Goal: Transaction & Acquisition: Purchase product/service

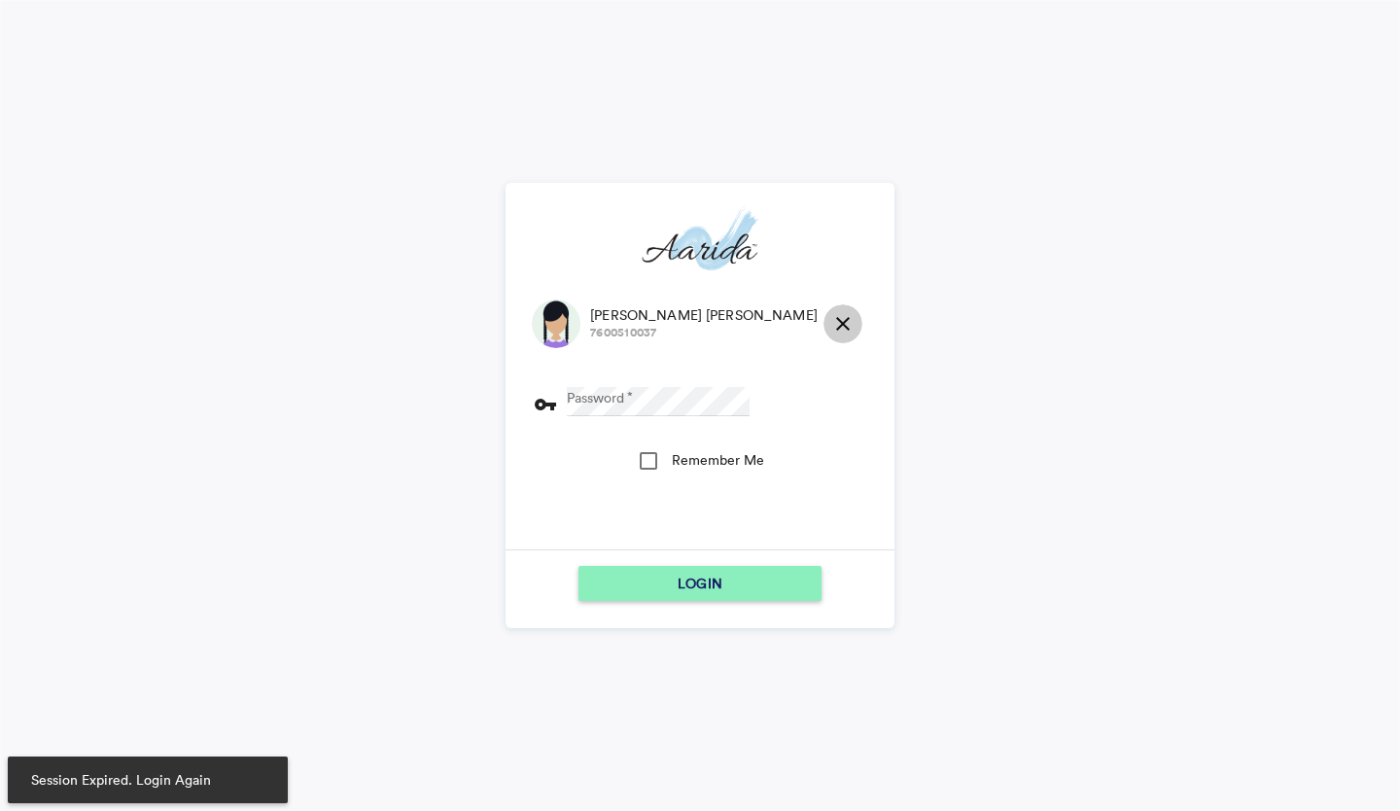
click at [831, 326] on md-icon "close" at bounding box center [842, 323] width 23 height 23
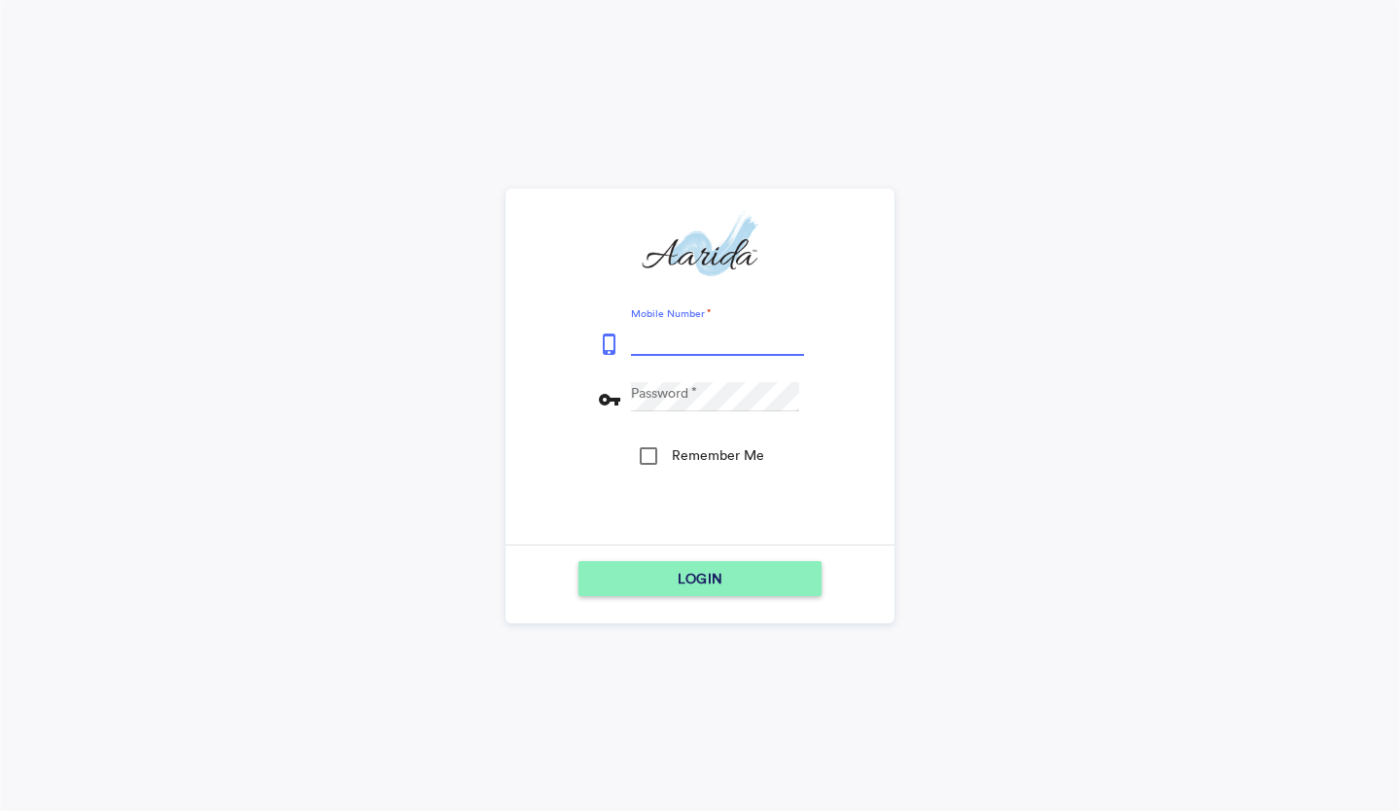
click at [745, 341] on input "Mobile Number" at bounding box center [717, 341] width 173 height 29
type input "9153796315"
click at [615, 575] on div "LOGIN" at bounding box center [700, 578] width 228 height 35
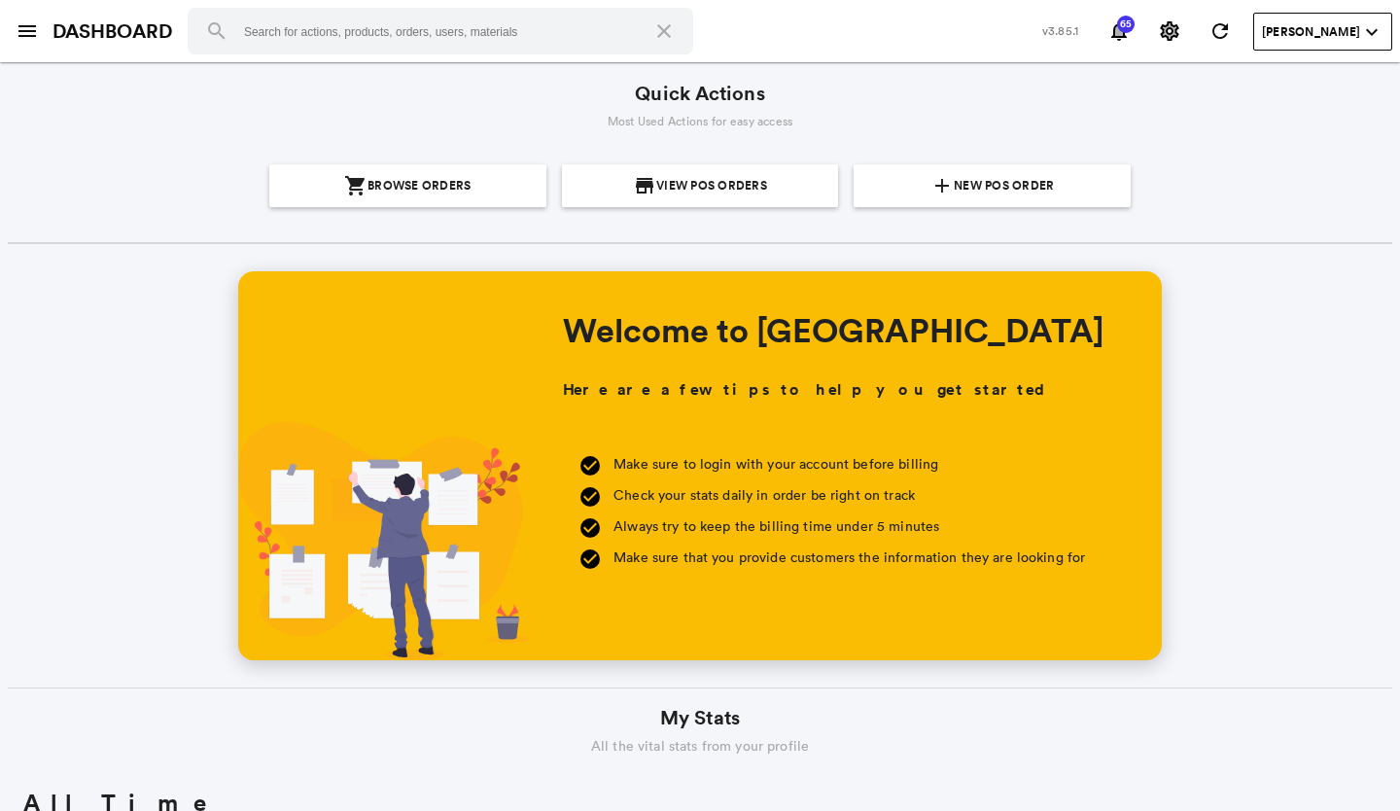
scroll to position [350, 669]
click at [1036, 190] on span "New POS Order" at bounding box center [1004, 185] width 100 height 43
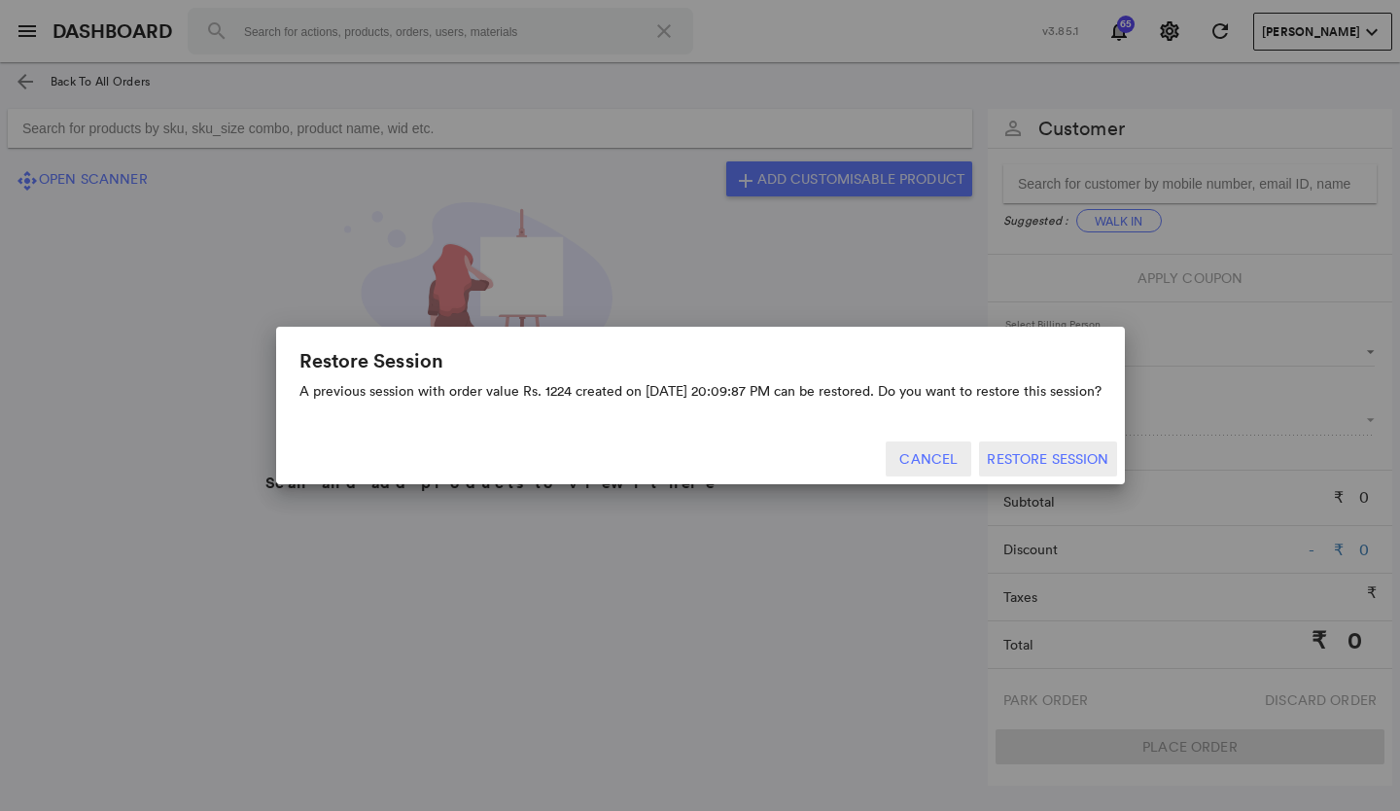
click at [924, 461] on button "Cancel" at bounding box center [929, 458] width 86 height 35
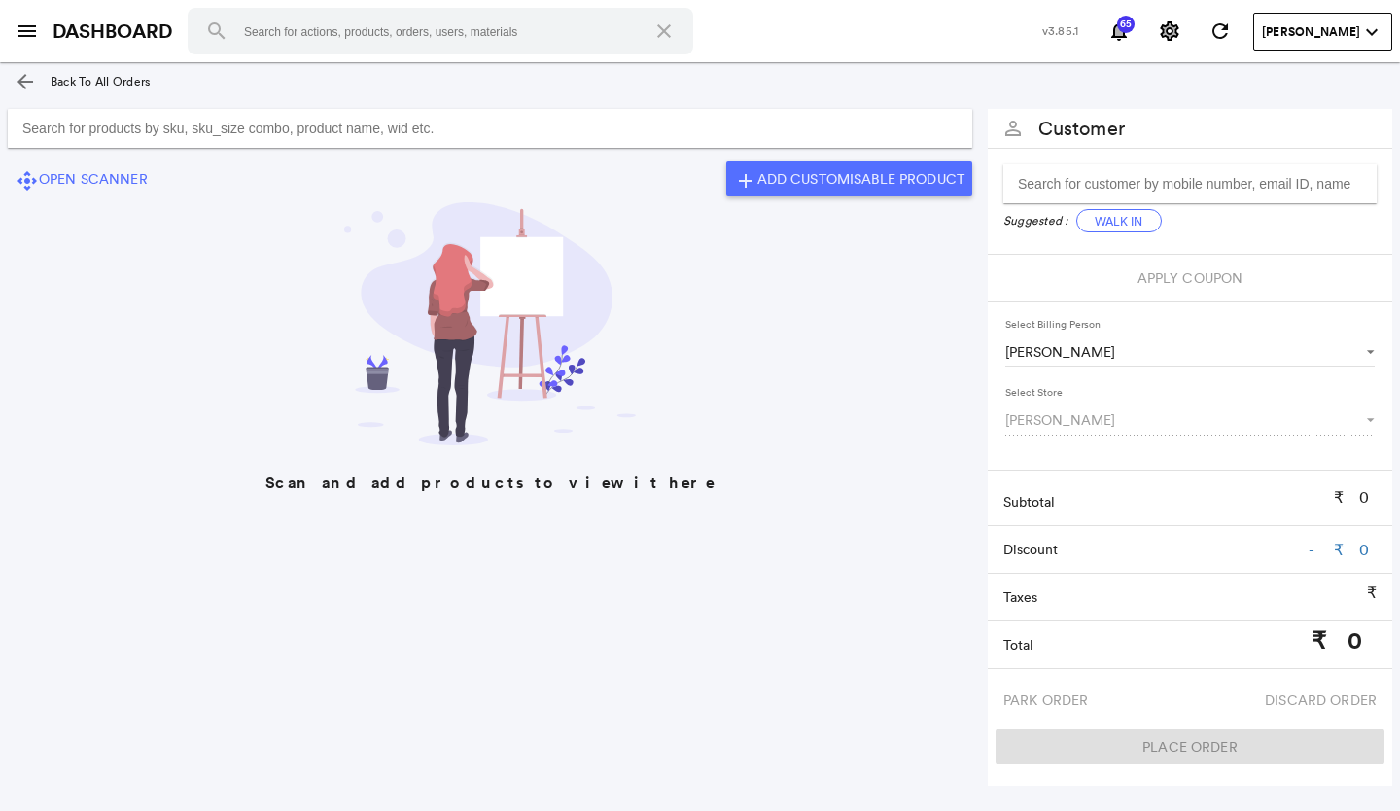
click at [513, 129] on input "Search for products by sku, sku_size combo, product name, wid etc." at bounding box center [490, 128] width 965 height 39
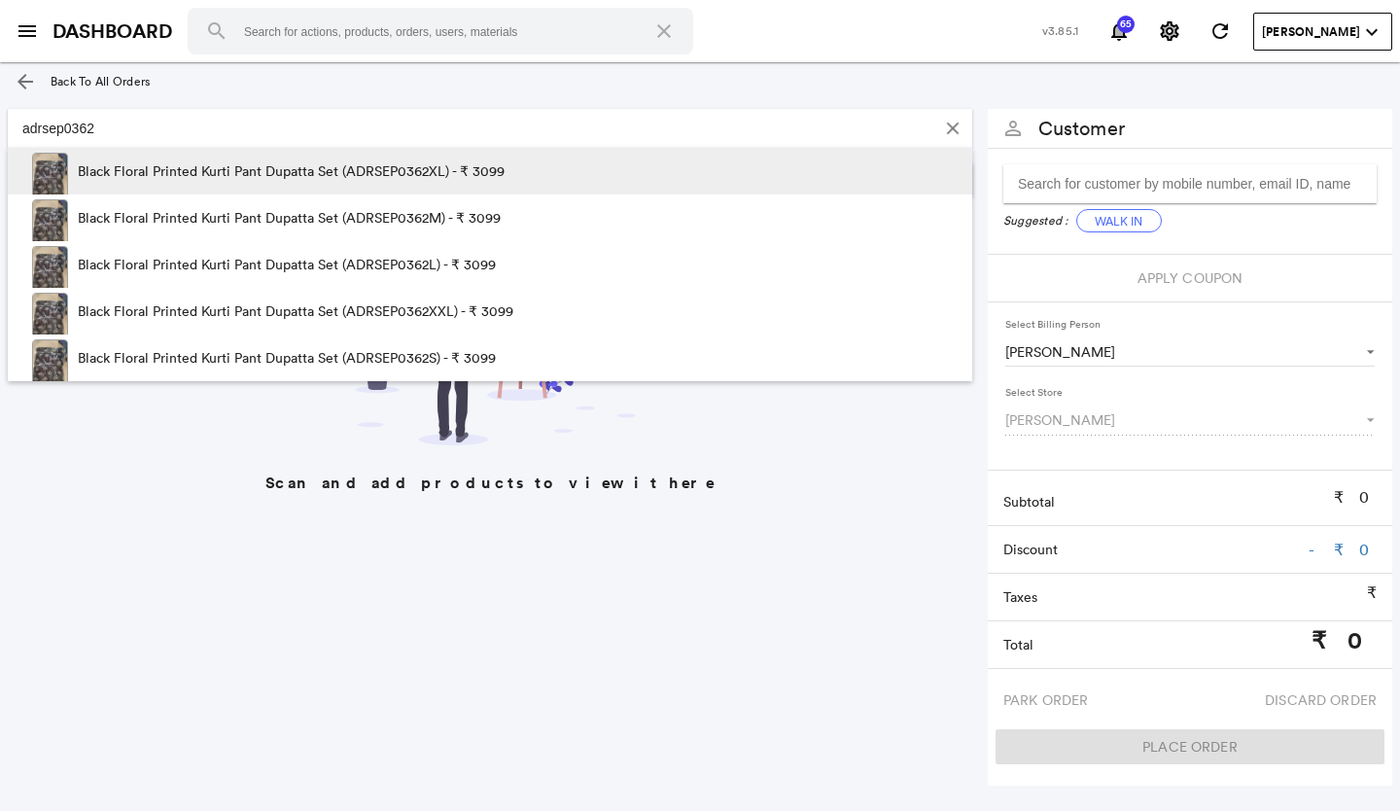
type input "adrsep0362"
click at [413, 174] on p "Black Floral Printed Kurti Pant Dupatta Set (ADRSEP0362XL) - ₹ 3099" at bounding box center [291, 171] width 427 height 47
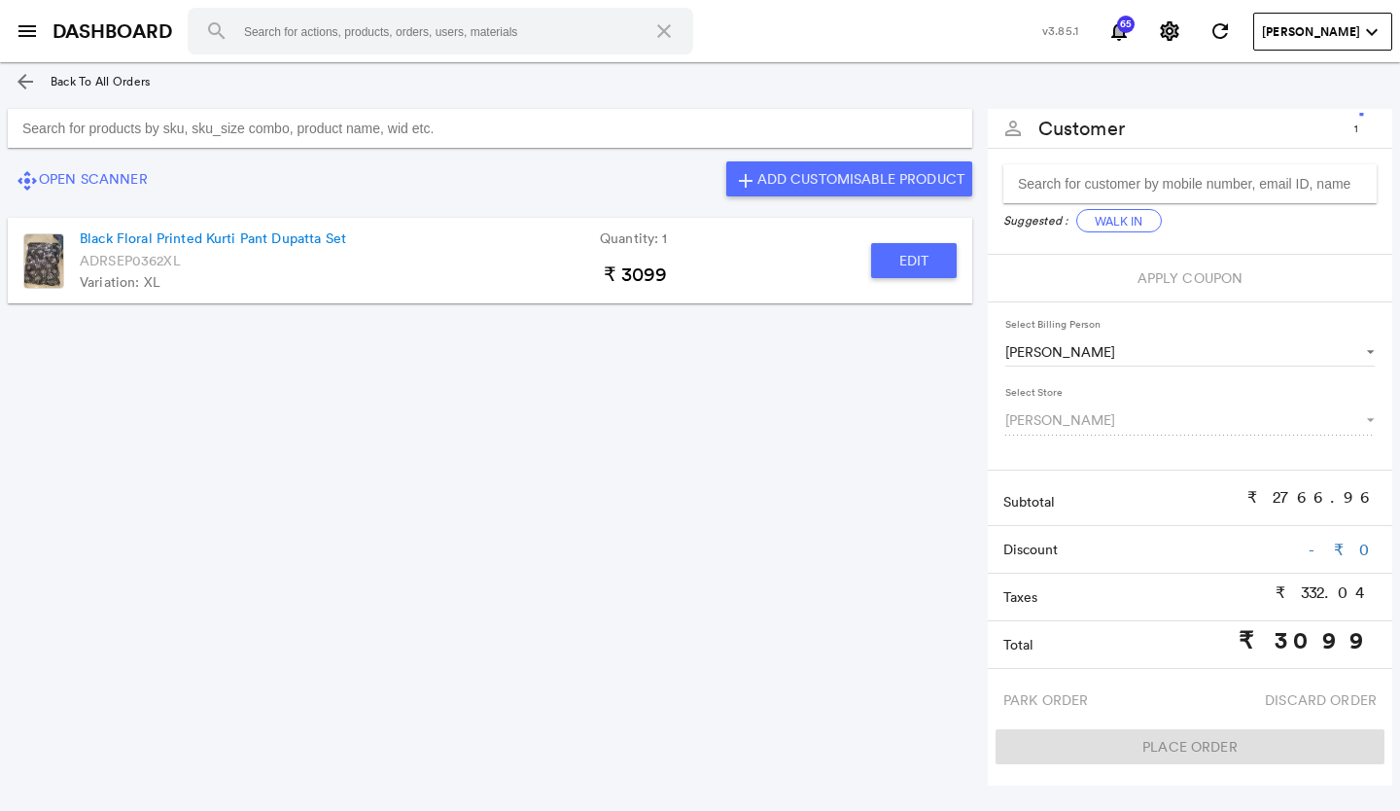
click at [908, 258] on button "Edit" at bounding box center [914, 260] width 86 height 35
type input "Black Floral Printed Kurti Pant Dupatta Set"
type input "1"
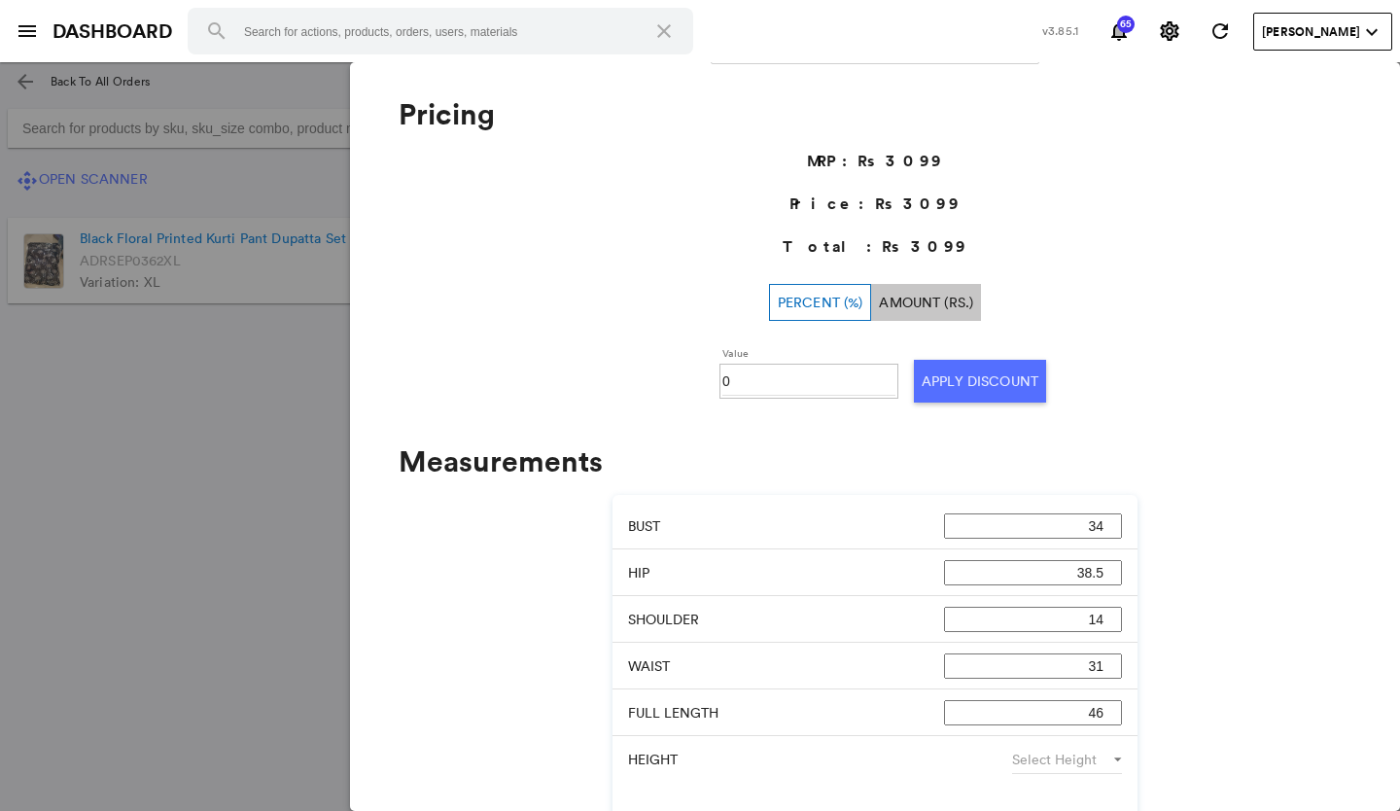
scroll to position [778, 0]
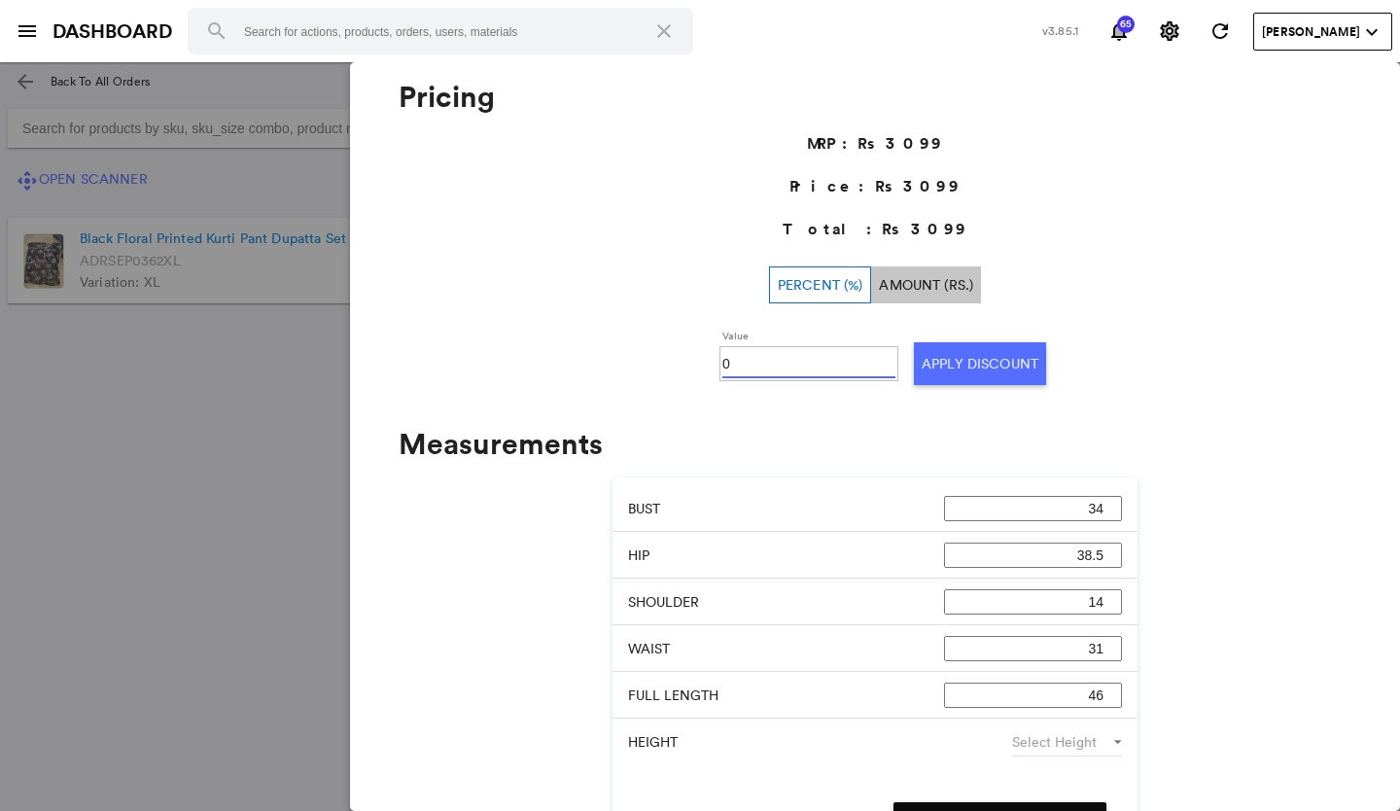
click at [795, 360] on input "0" at bounding box center [808, 363] width 173 height 29
type input "030"
click at [948, 368] on button "Apply Discount" at bounding box center [980, 363] width 132 height 43
click at [221, 410] on md-backdrop at bounding box center [700, 436] width 1400 height 749
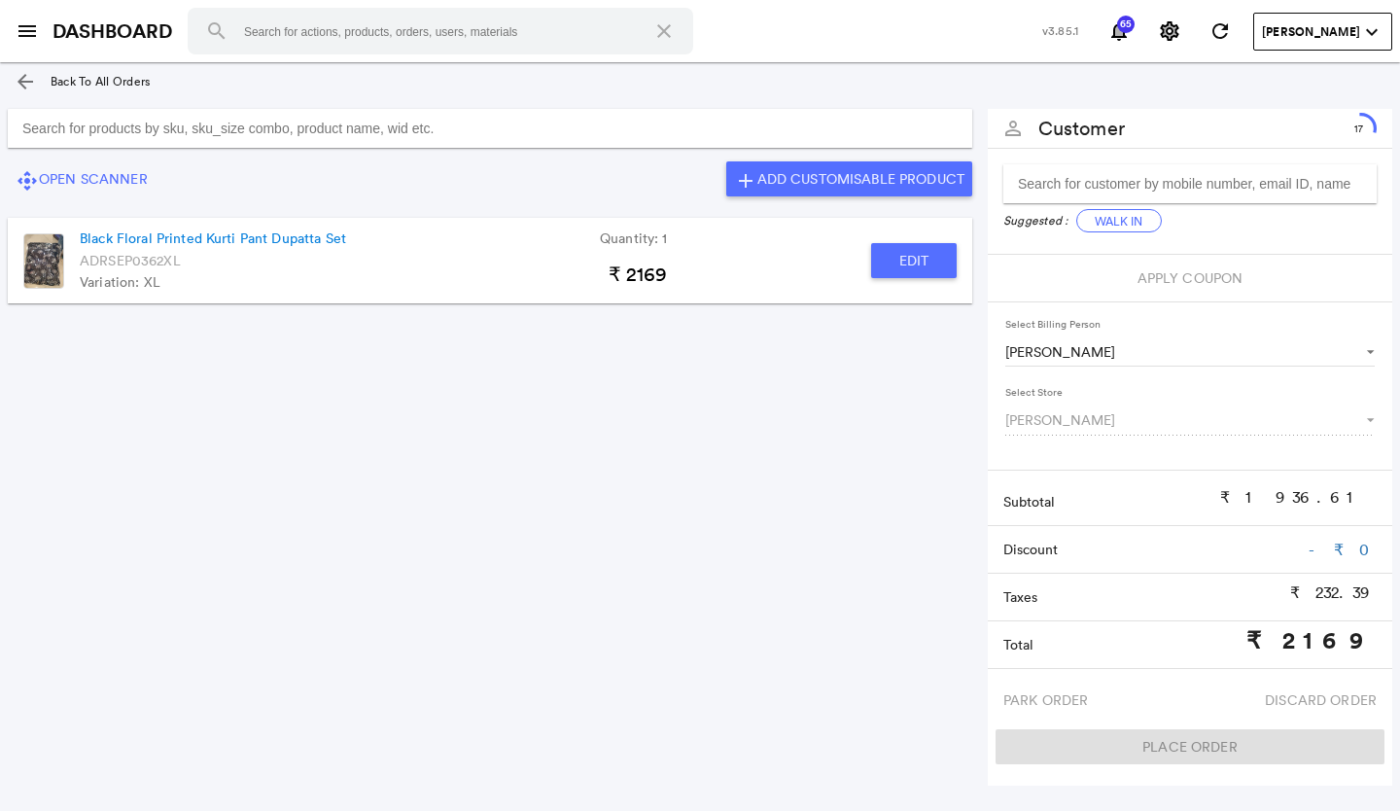
click at [458, 121] on input "Search for products by sku, sku_size combo, product name, wid etc." at bounding box center [490, 128] width 965 height 39
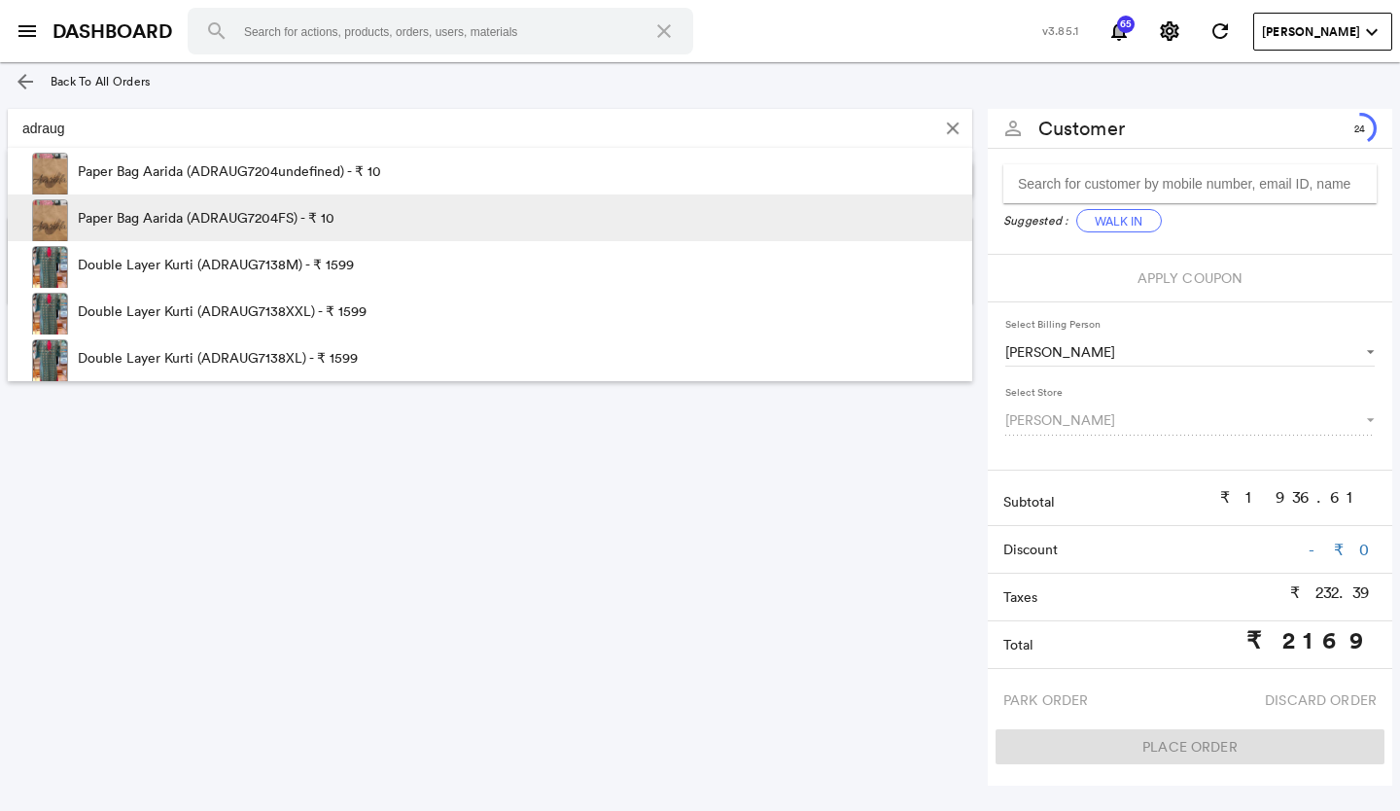
type input "adraug"
click at [297, 216] on p "Paper Bag Aarida (ADRAUG7204FS) - ₹ 10" at bounding box center [206, 217] width 257 height 47
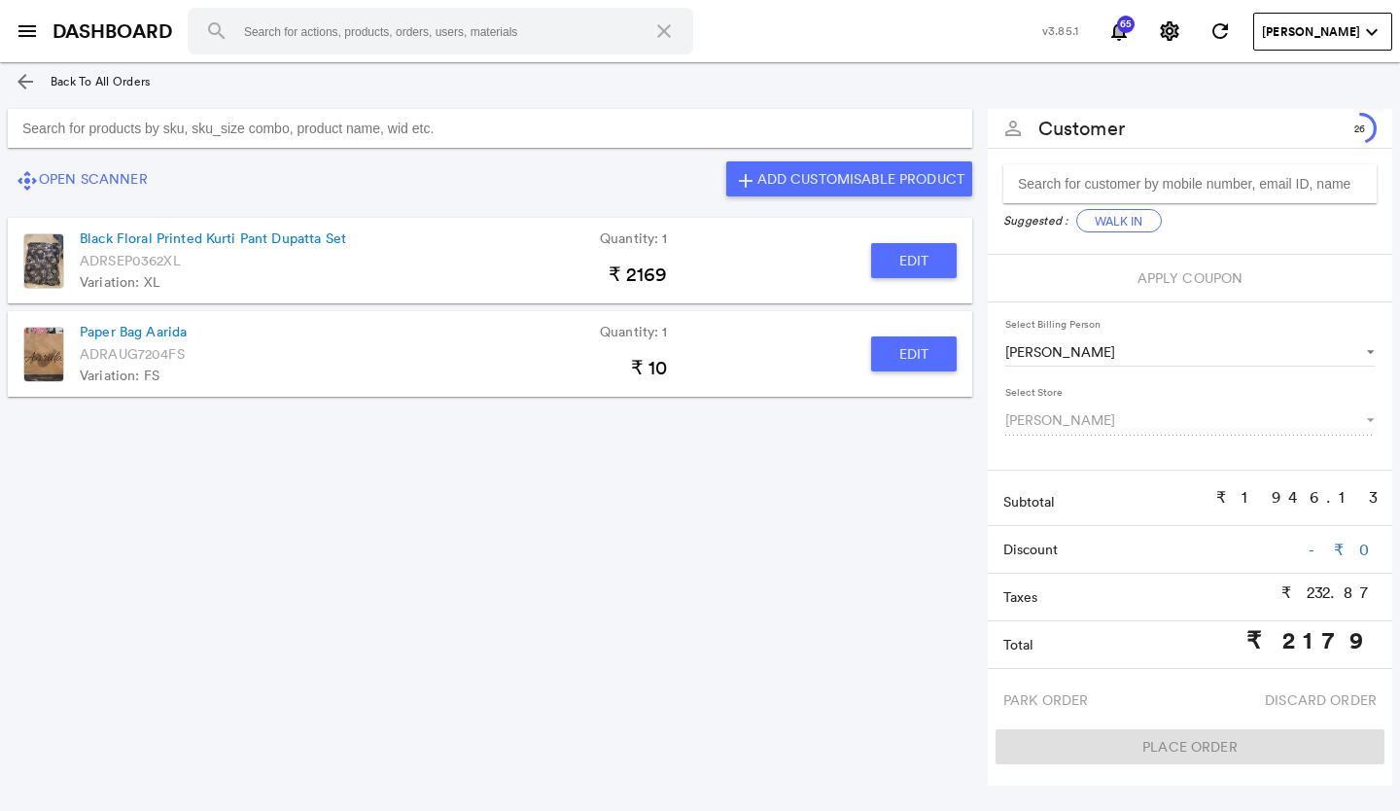
click at [879, 365] on button "Edit" at bounding box center [914, 353] width 86 height 35
type input "Paper Bag Aarida"
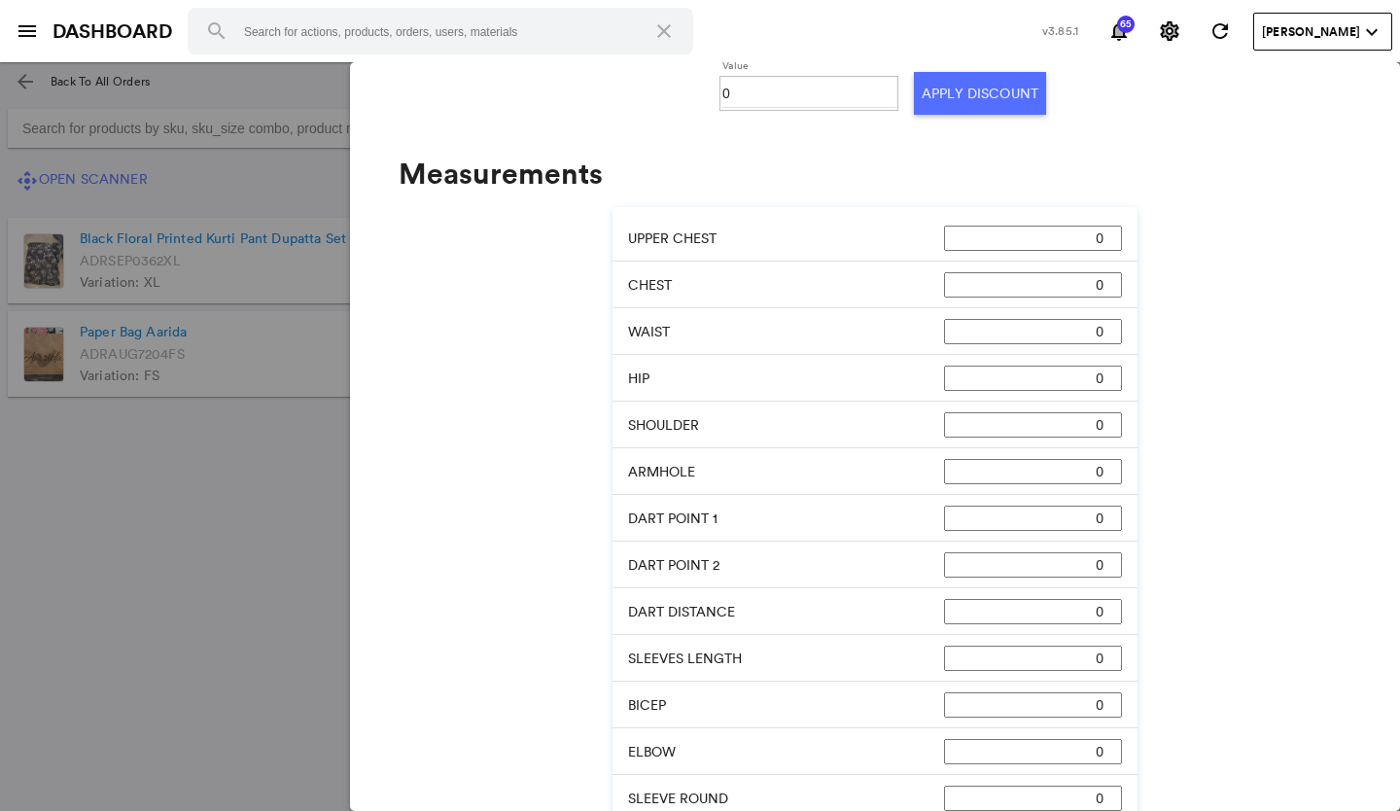
click at [758, 93] on input "0" at bounding box center [808, 93] width 173 height 29
type input "0100"
click at [945, 78] on button "Apply Discount" at bounding box center [980, 93] width 132 height 43
click at [172, 504] on md-backdrop at bounding box center [700, 436] width 1400 height 749
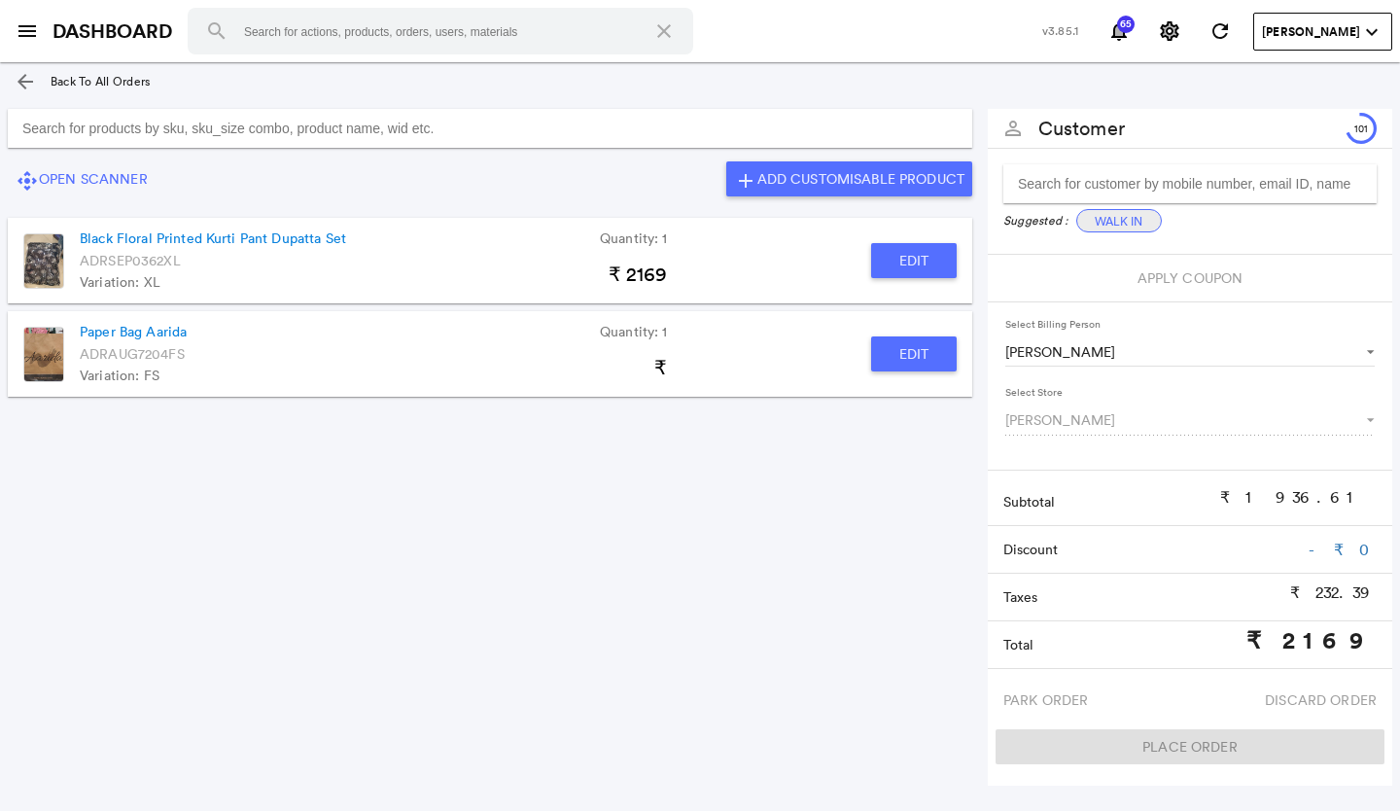
click at [1106, 224] on button "Walk In" at bounding box center [1119, 220] width 86 height 23
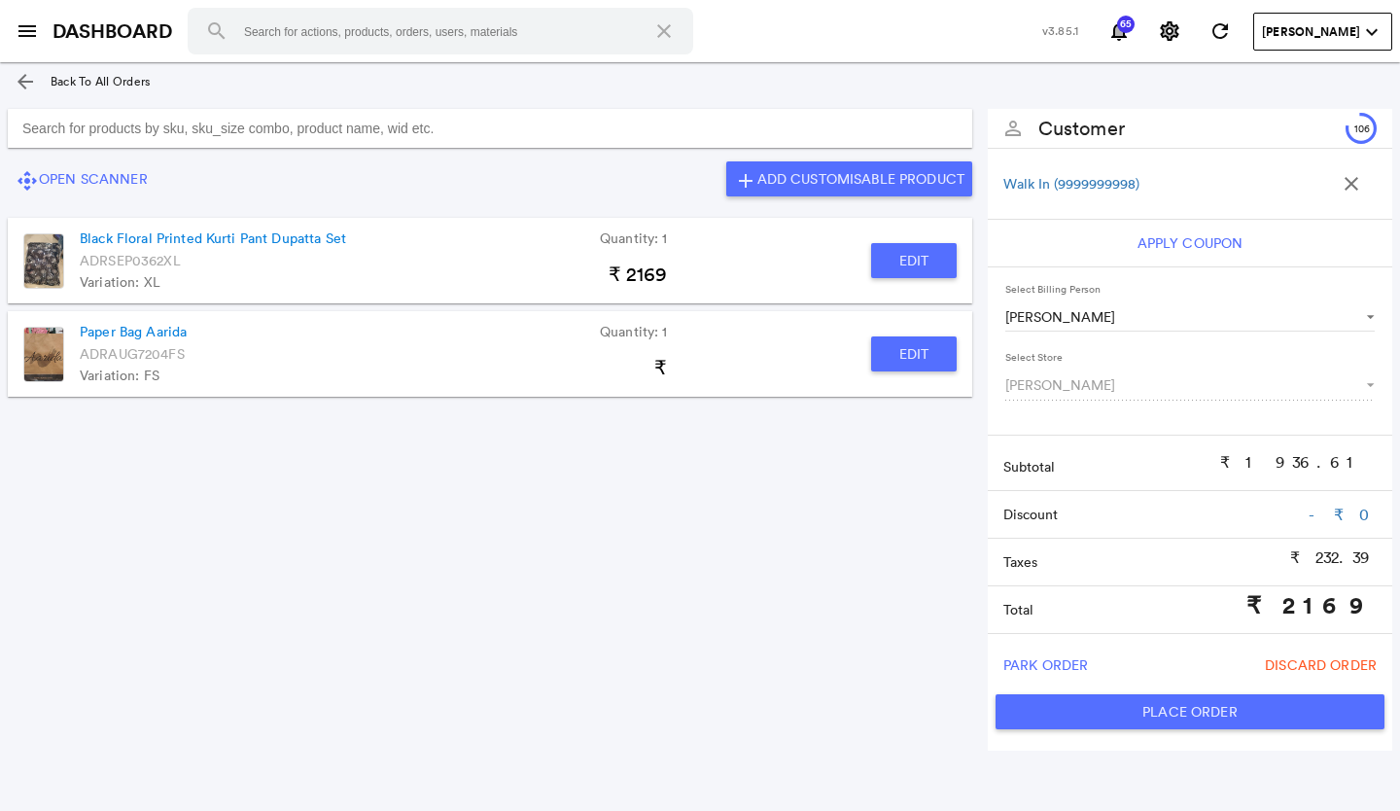
click at [1092, 717] on button "Place Order" at bounding box center [1190, 711] width 389 height 35
type input "2169"
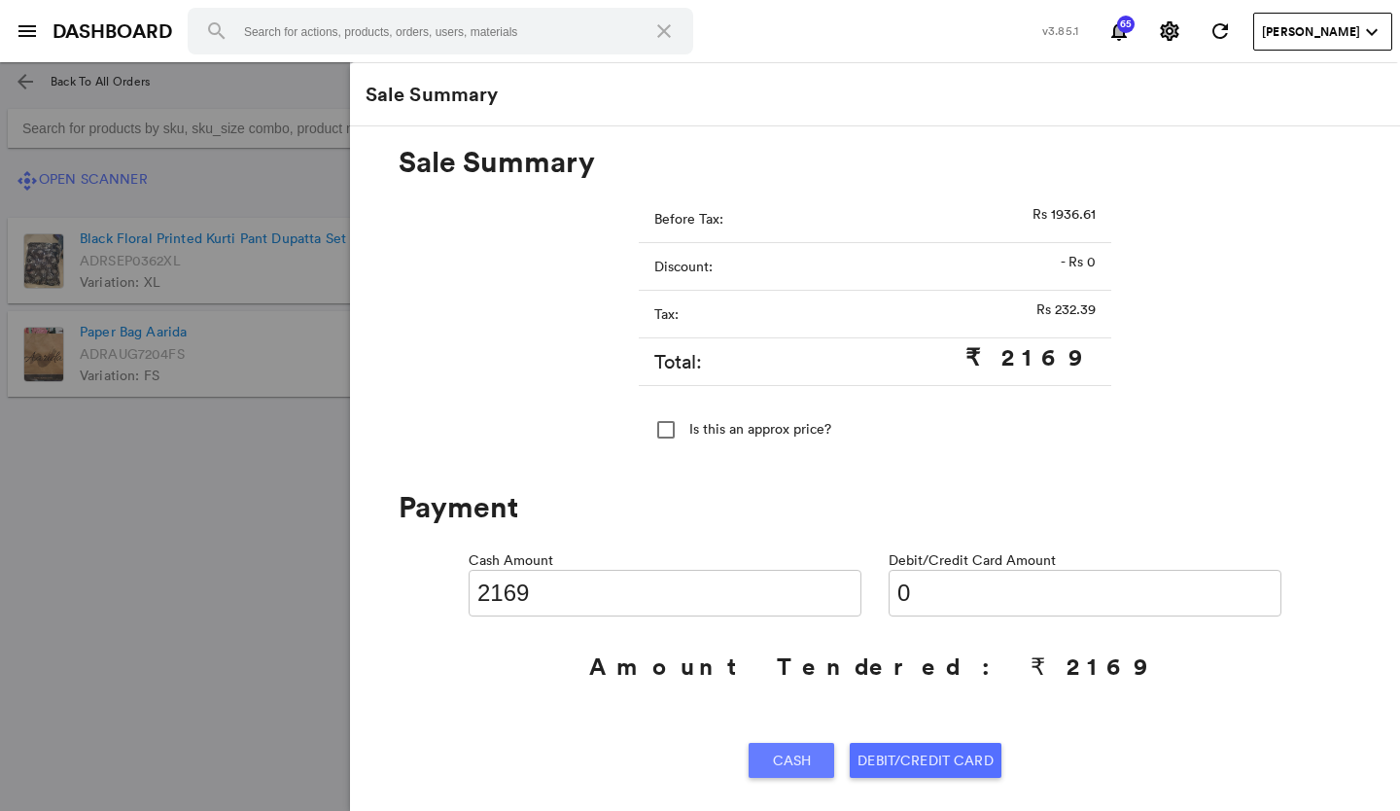
click at [794, 756] on span "Cash" at bounding box center [792, 760] width 39 height 35
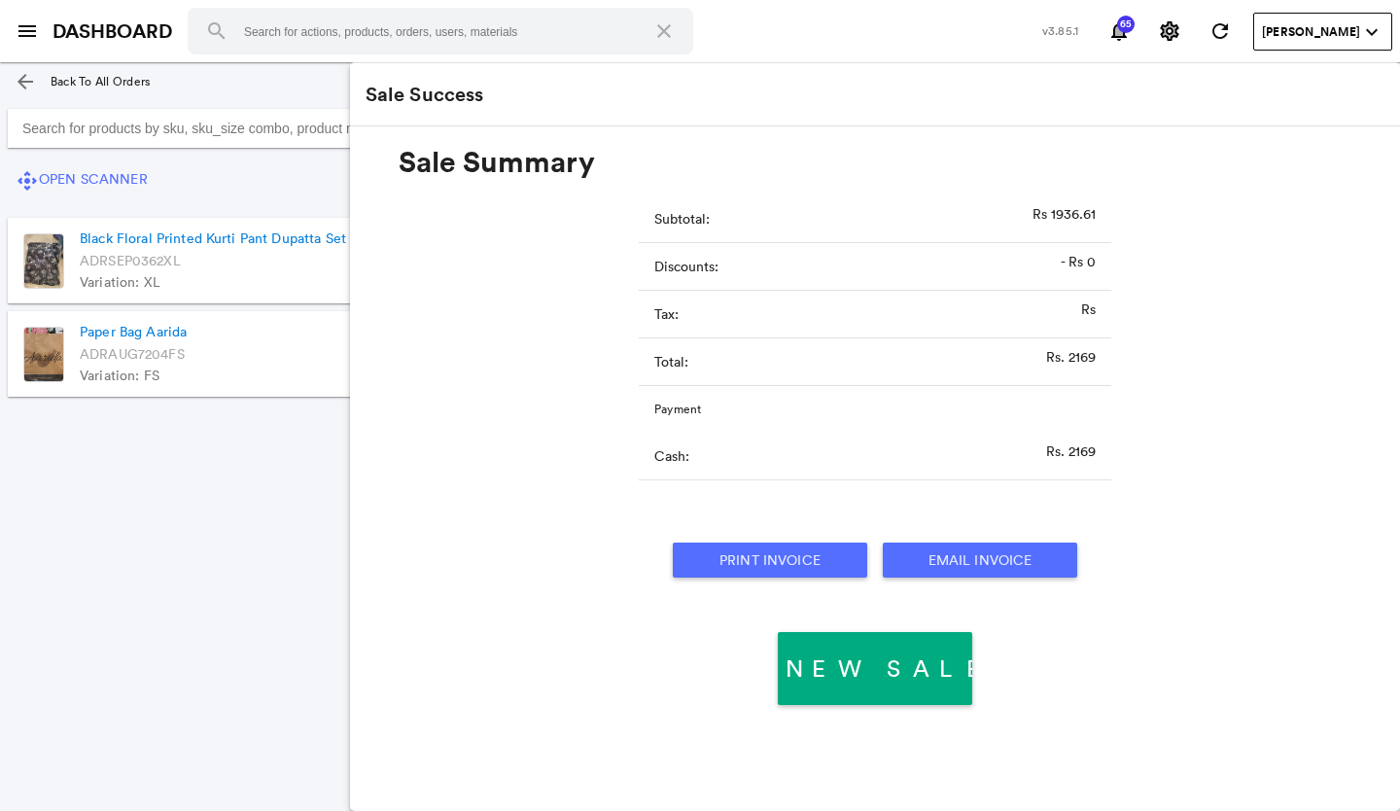
click at [754, 560] on button "Print Invoice" at bounding box center [770, 560] width 194 height 35
click at [78, 551] on section "control_camera Open Scanner add Add Customisable Product Black Floral Printed K…" at bounding box center [490, 422] width 980 height 642
click at [249, 511] on section "control_camera Open Scanner add Add Customisable Product Black Floral Printed K…" at bounding box center [490, 422] width 980 height 642
click at [24, 27] on md-icon "menu" at bounding box center [27, 30] width 23 height 23
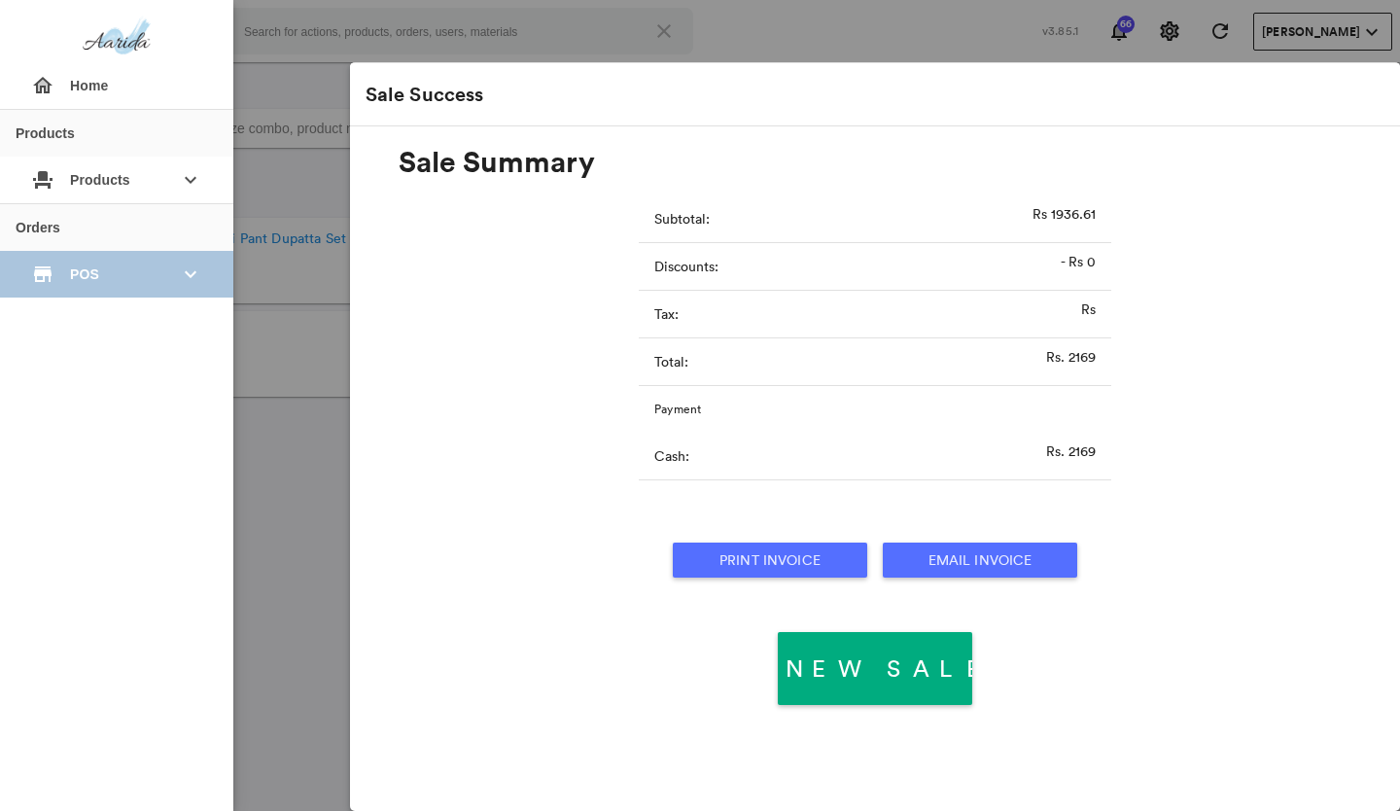
click at [75, 272] on span "POS" at bounding box center [116, 274] width 93 height 35
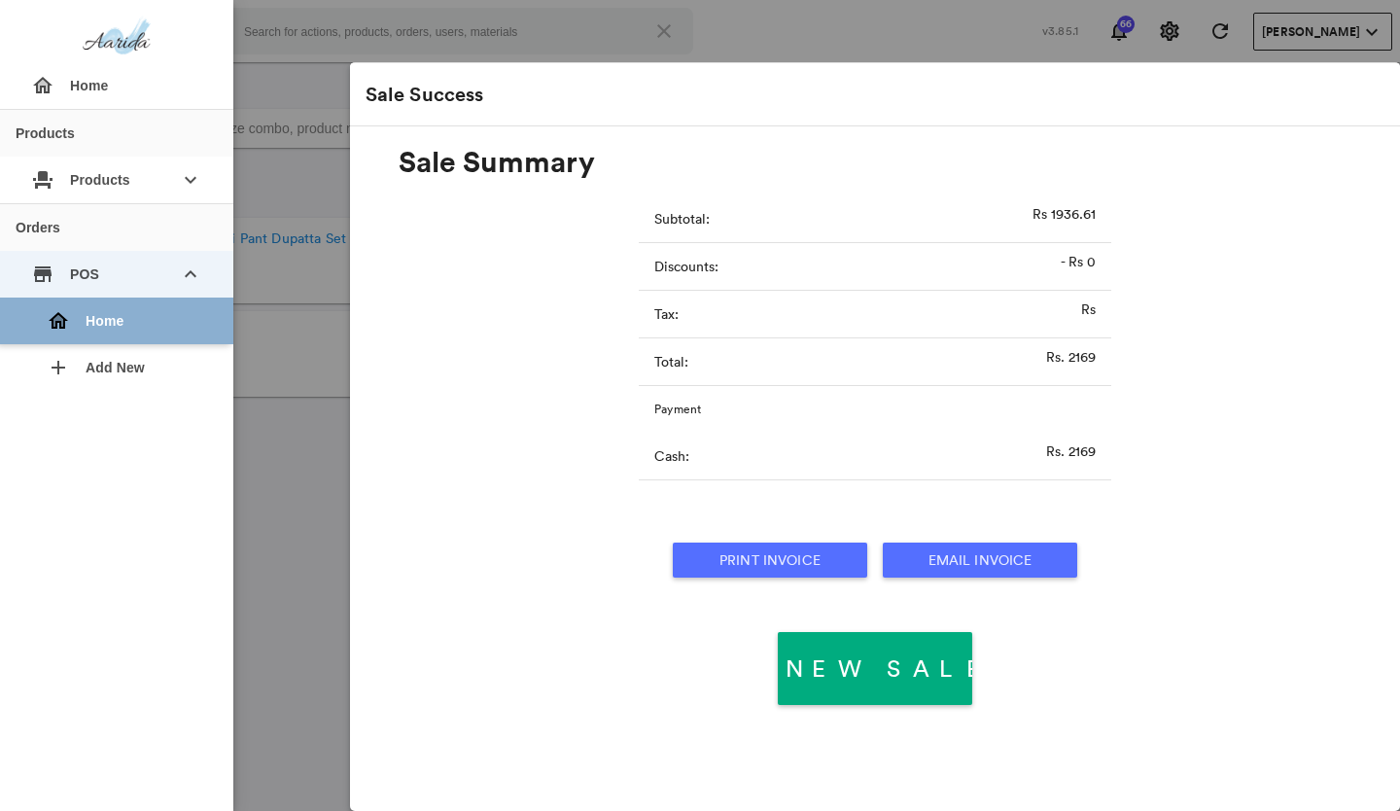
click at [85, 317] on div "home Home" at bounding box center [124, 321] width 187 height 47
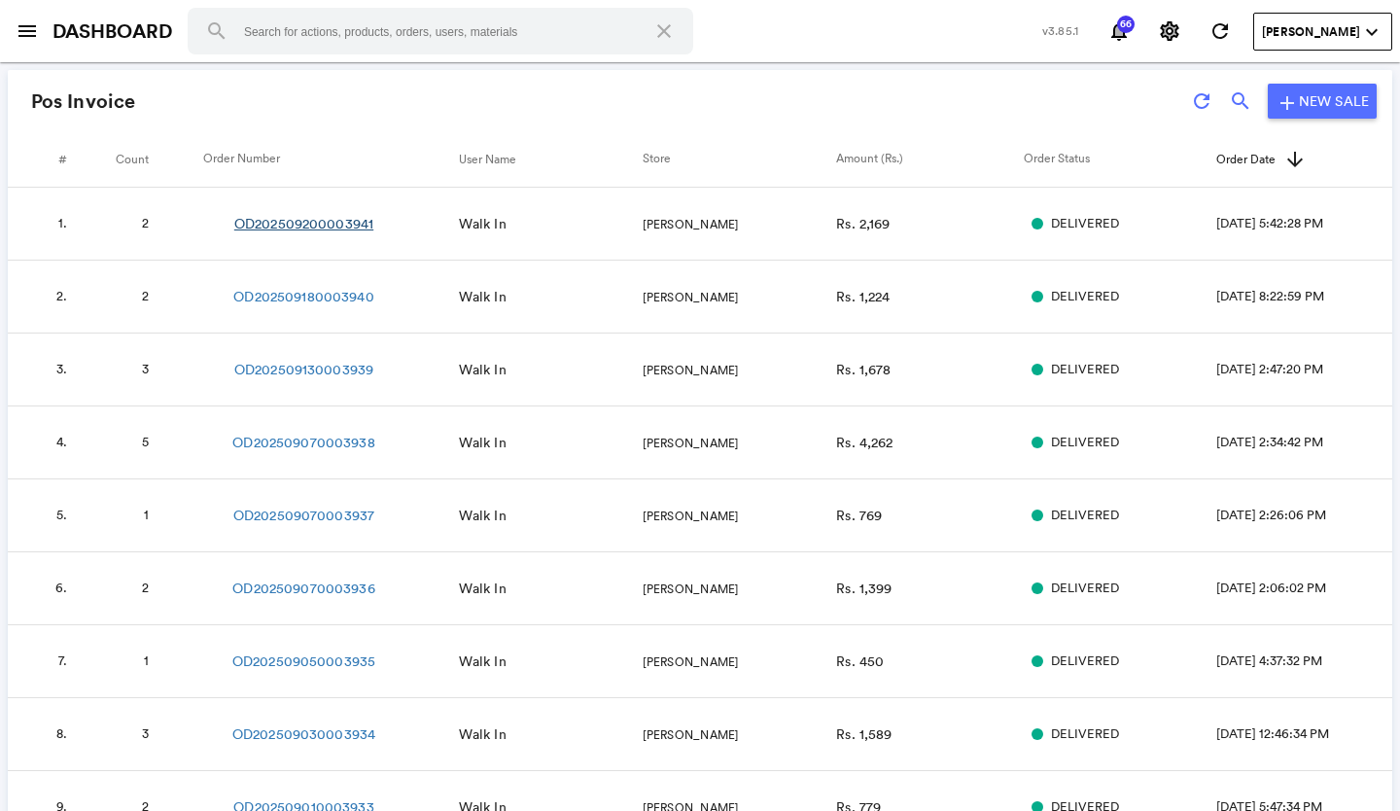
click at [257, 221] on link "OD202509200003941" at bounding box center [303, 223] width 139 height 19
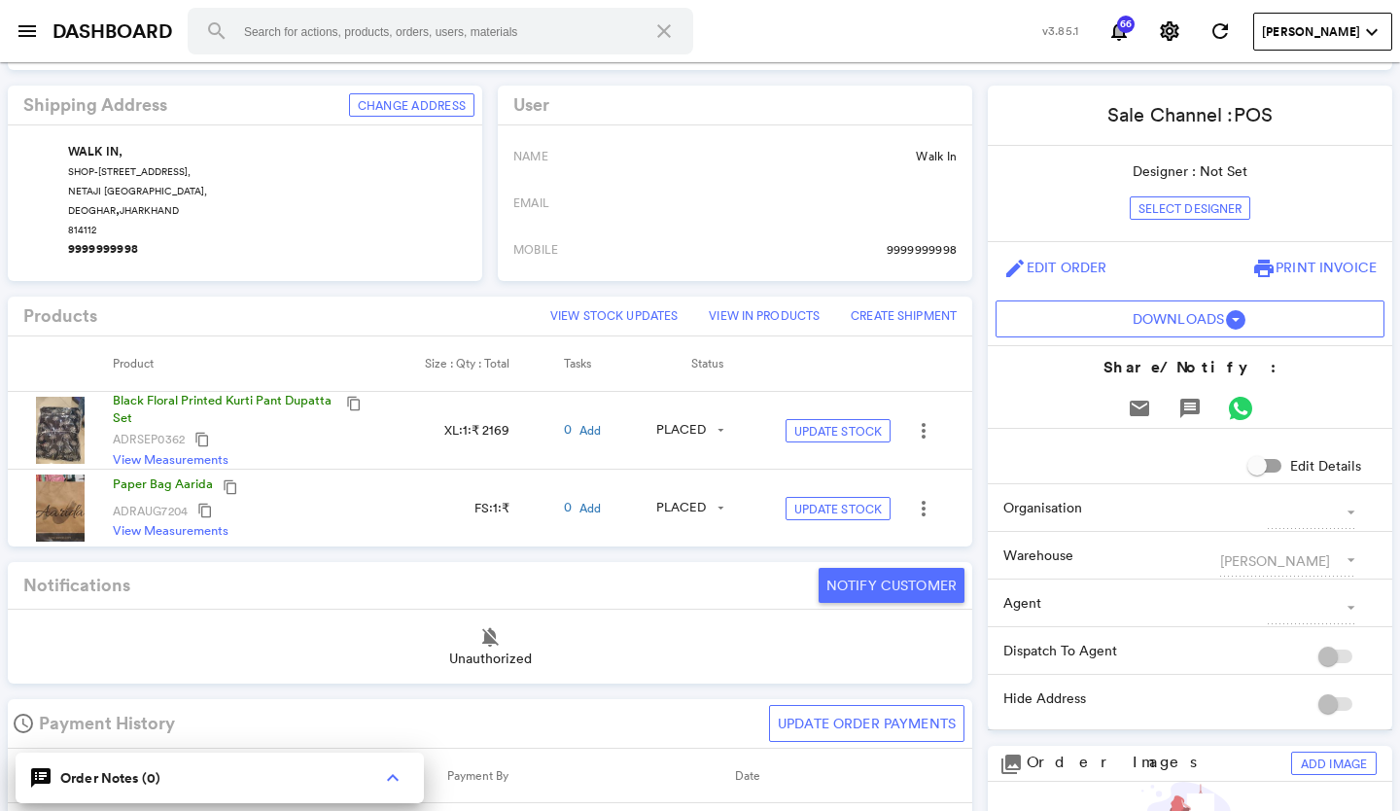
scroll to position [389, 0]
